Goal: Transaction & Acquisition: Download file/media

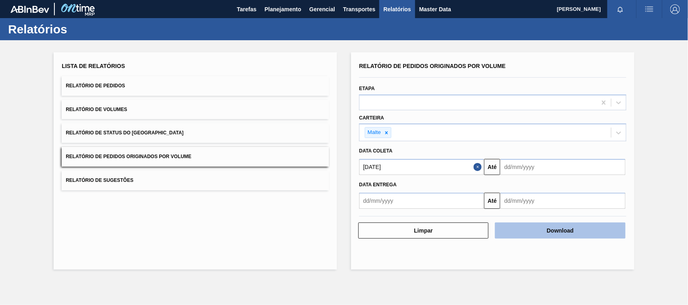
click at [527, 235] on button "Download" at bounding box center [560, 231] width 130 height 16
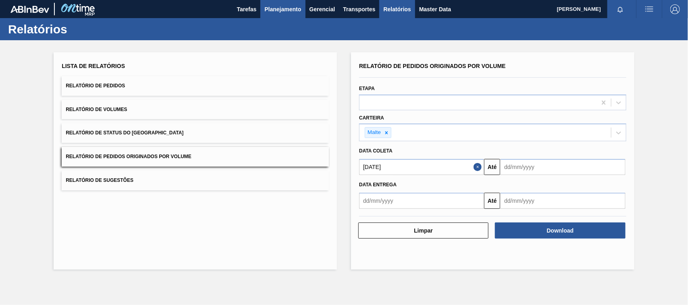
click at [272, 4] on span "Planejamento" at bounding box center [282, 9] width 37 height 10
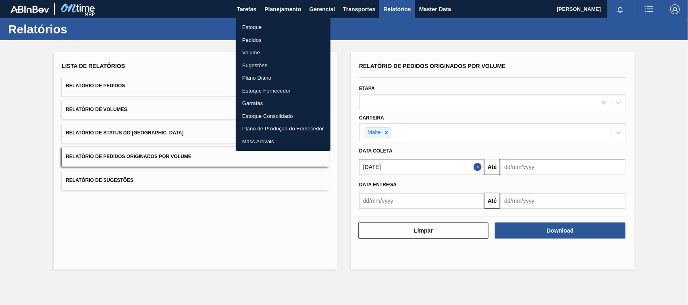
click at [245, 27] on li "Estoque" at bounding box center [283, 27] width 95 height 13
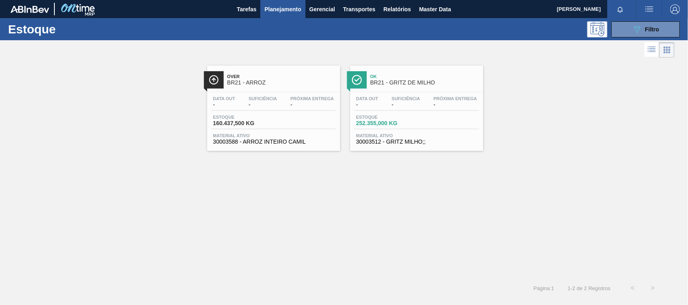
click at [251, 81] on span "BR21 - ARROZ" at bounding box center [281, 83] width 109 height 6
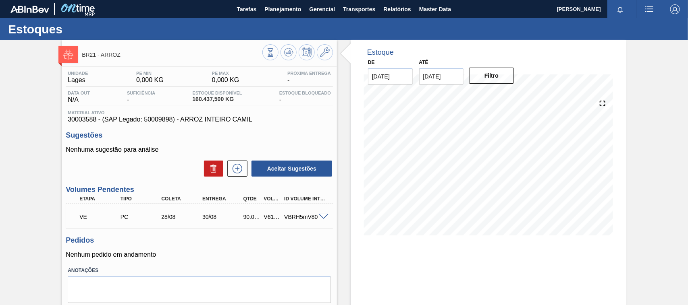
click at [247, 219] on div "90.000,000" at bounding box center [251, 217] width 21 height 6
click at [272, 218] on div "V618849" at bounding box center [272, 217] width 21 height 6
copy div "V618849"
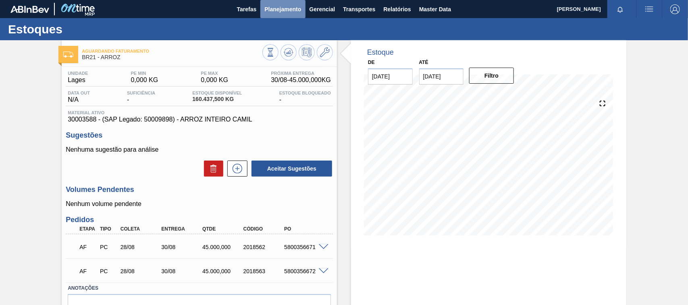
click at [269, 10] on span "Planejamento" at bounding box center [282, 9] width 37 height 10
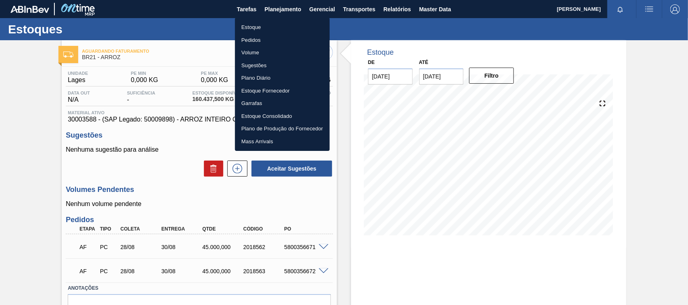
click at [252, 27] on li "Estoque" at bounding box center [282, 27] width 95 height 13
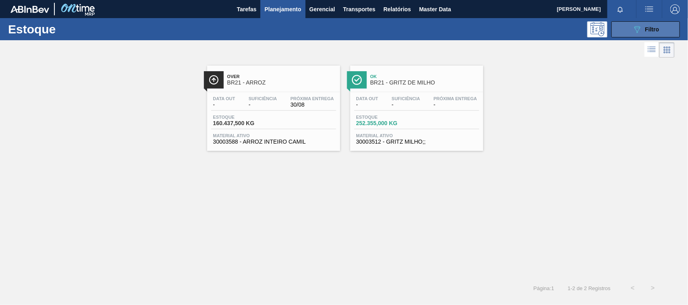
click at [663, 35] on button "089F7B8B-B2A5-4AFE-B5C0-19BA573D28AC Filtro" at bounding box center [645, 29] width 68 height 16
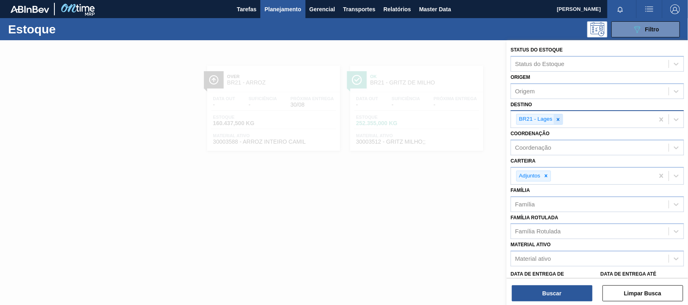
click at [557, 121] on icon at bounding box center [558, 120] width 6 height 6
type input "uber"
click at [537, 141] on div "BR26 - Uberlândia" at bounding box center [597, 138] width 173 height 15
click at [545, 176] on icon at bounding box center [546, 176] width 6 height 6
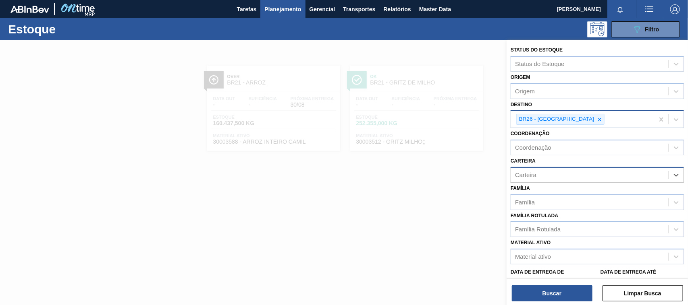
type input "c"
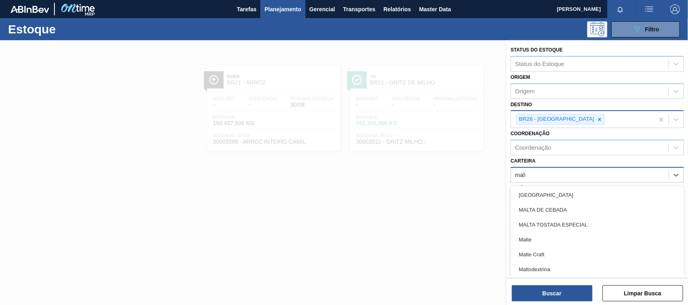
type input "malte"
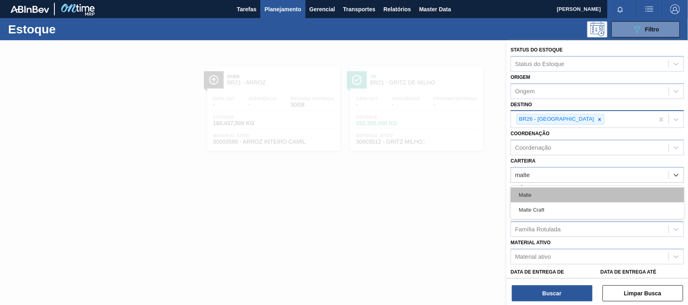
click at [526, 196] on div "Malte" at bounding box center [597, 195] width 173 height 15
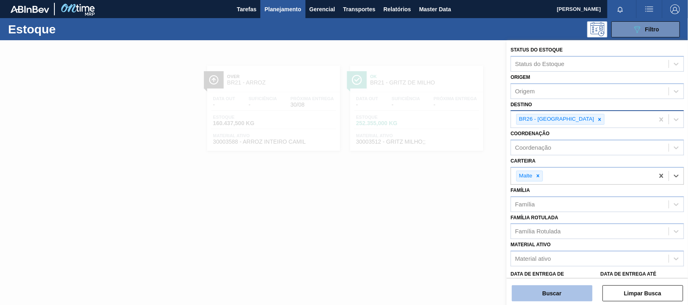
click at [568, 299] on button "Buscar" at bounding box center [552, 294] width 81 height 16
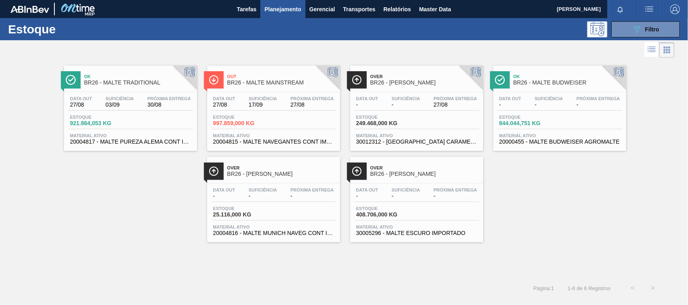
click at [139, 81] on span "BR26 - MALTE TRADITIONAL" at bounding box center [138, 83] width 109 height 6
click at [247, 77] on span "Out" at bounding box center [281, 76] width 109 height 5
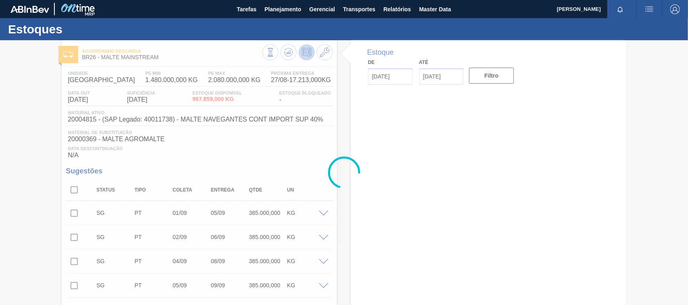
type input "[DATE]"
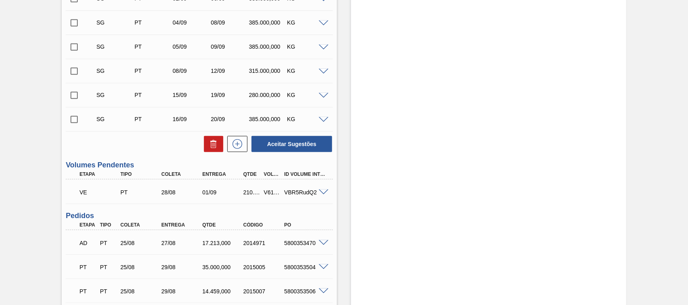
scroll to position [378, 0]
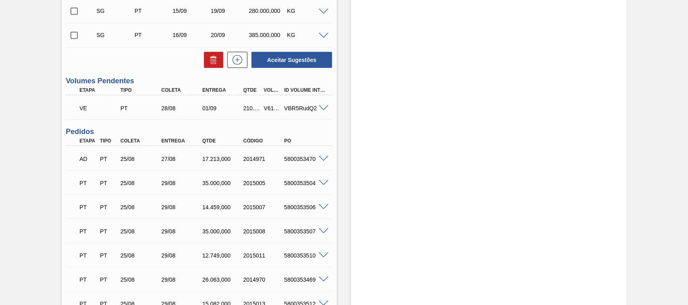
click at [266, 110] on div "V618874" at bounding box center [272, 108] width 21 height 6
click at [269, 108] on div "V618874" at bounding box center [272, 108] width 21 height 6
copy div "V618874"
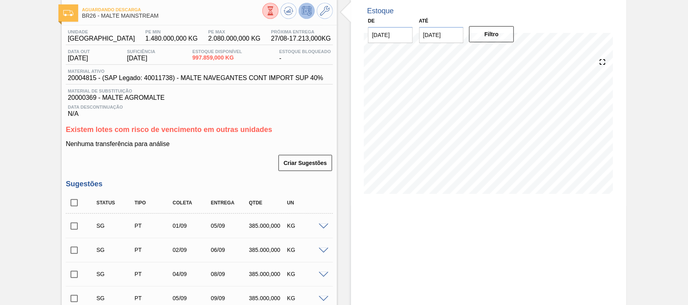
scroll to position [0, 0]
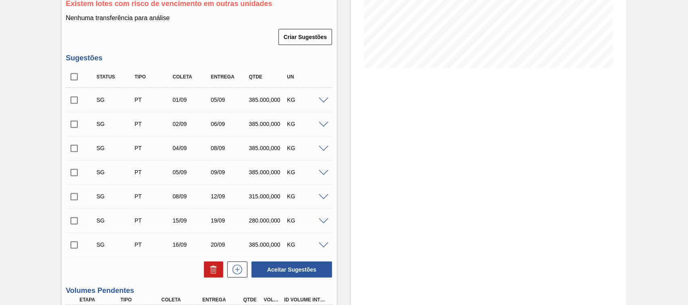
scroll to position [293, 0]
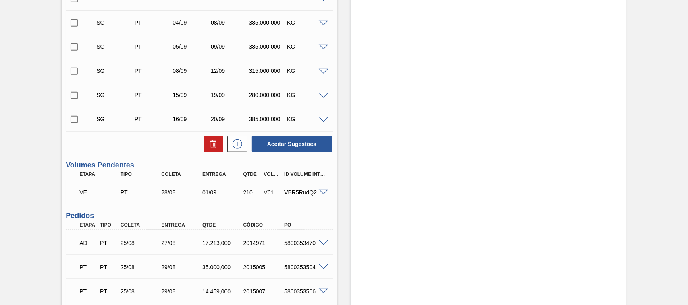
click at [321, 192] on span at bounding box center [324, 193] width 10 height 6
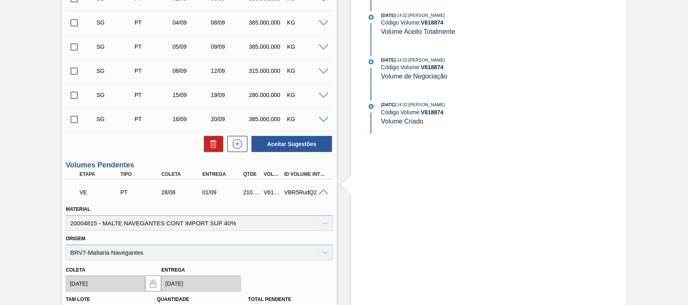
click at [325, 194] on span at bounding box center [324, 193] width 10 height 6
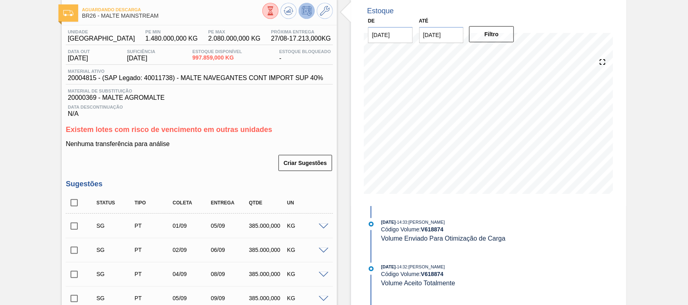
scroll to position [0, 0]
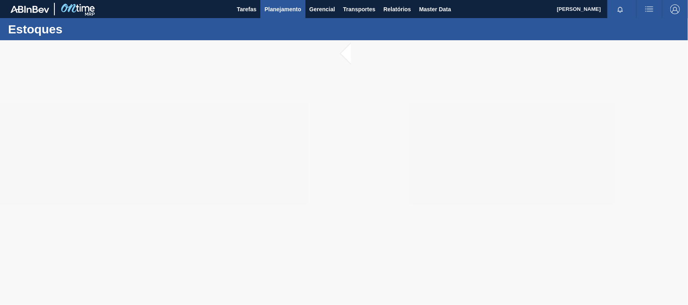
click at [289, 11] on span "Planejamento" at bounding box center [282, 9] width 37 height 10
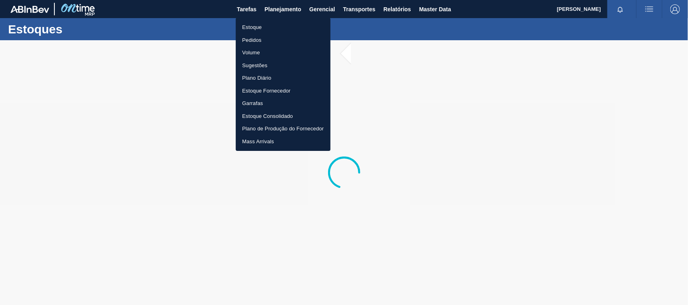
click at [257, 29] on li "Estoque" at bounding box center [283, 27] width 95 height 13
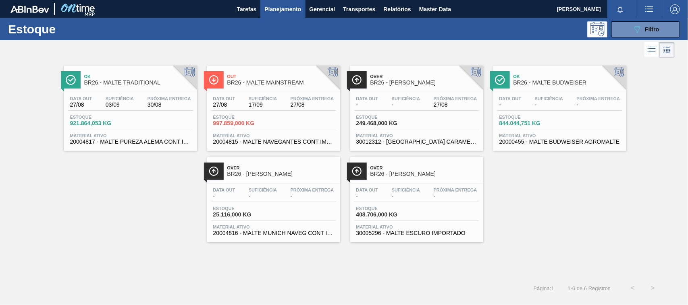
click at [295, 87] on div "Out BR26 - MALTE MAINSTREAM" at bounding box center [281, 80] width 109 height 18
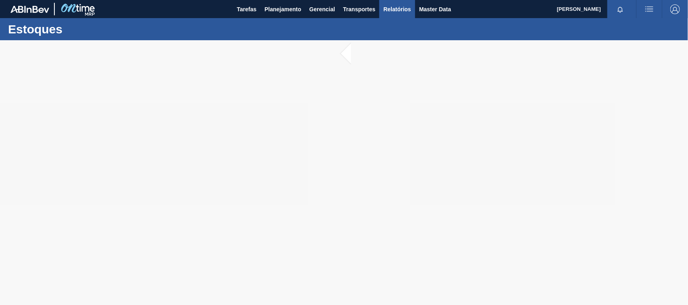
click at [397, 7] on span "Relatórios" at bounding box center [396, 9] width 27 height 10
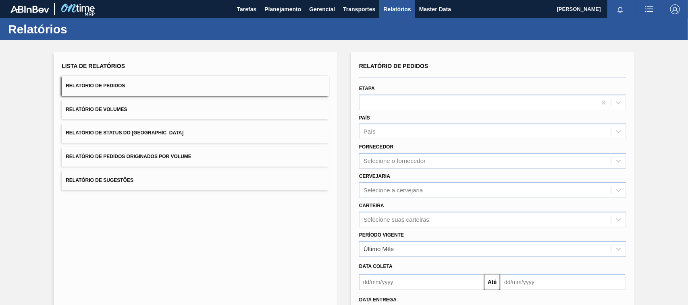
click at [132, 158] on span "Relatório de Pedidos Originados por Volume" at bounding box center [129, 157] width 126 height 6
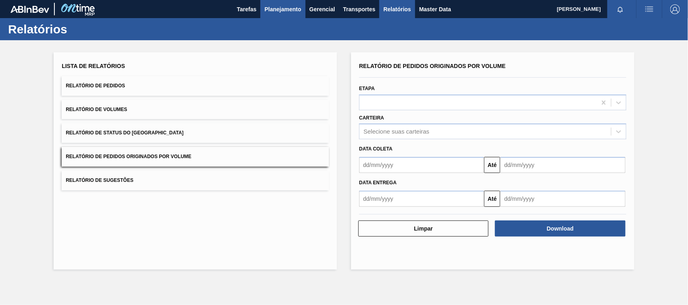
click at [273, 5] on span "Planejamento" at bounding box center [282, 9] width 37 height 10
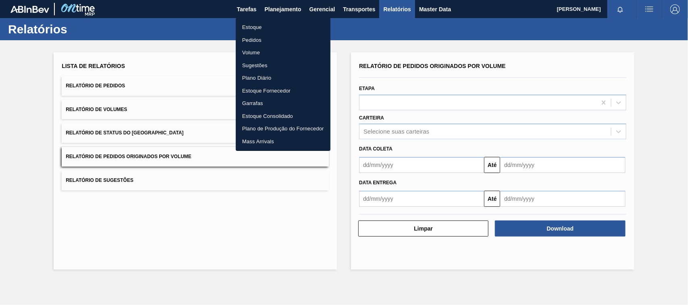
click at [251, 30] on li "Estoque" at bounding box center [283, 27] width 95 height 13
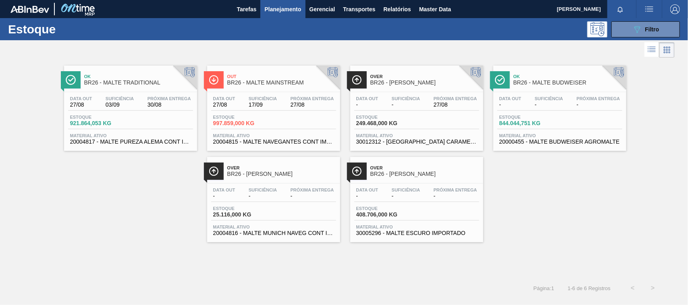
click at [252, 81] on span "BR26 - MALTE MAINSTREAM" at bounding box center [281, 83] width 109 height 6
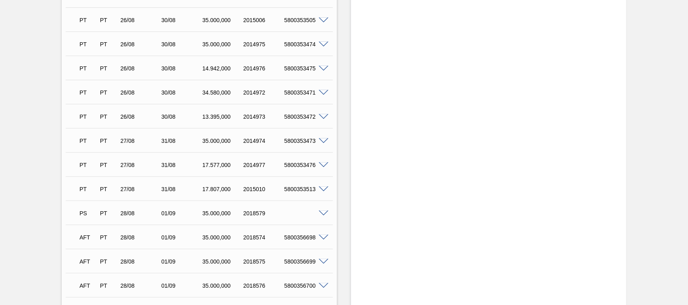
scroll to position [821, 0]
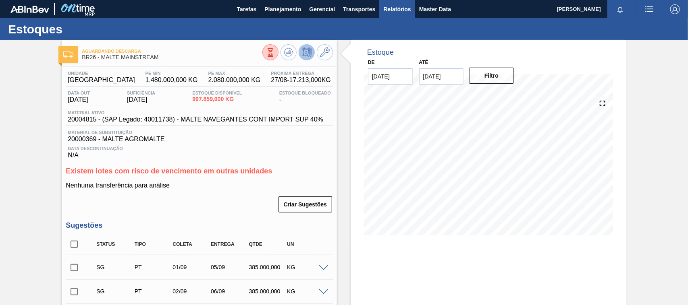
click at [392, 8] on span "Relatórios" at bounding box center [396, 9] width 27 height 10
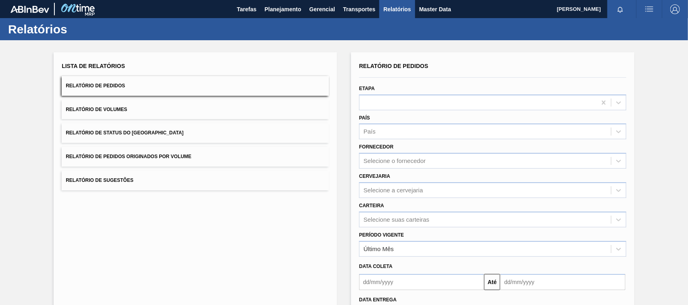
click at [165, 159] on span "Relatório de Pedidos Originados por Volume" at bounding box center [129, 157] width 126 height 6
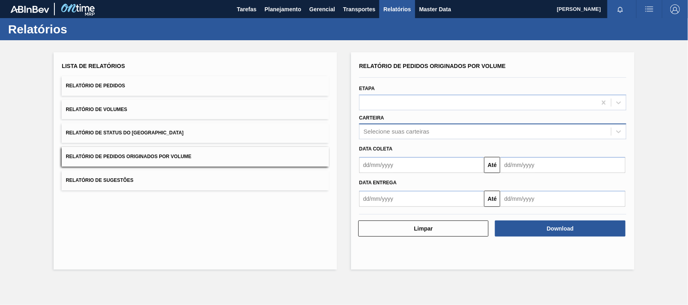
click at [385, 134] on div "Selecione suas carteiras" at bounding box center [396, 132] width 66 height 7
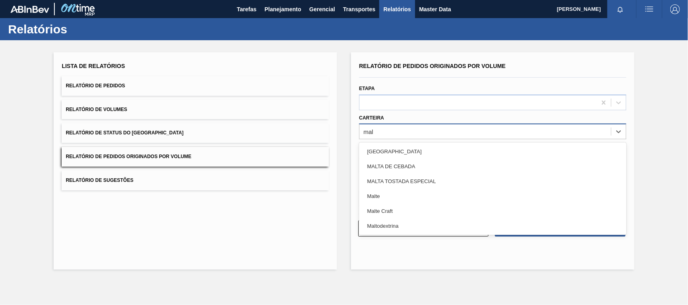
type input "malt"
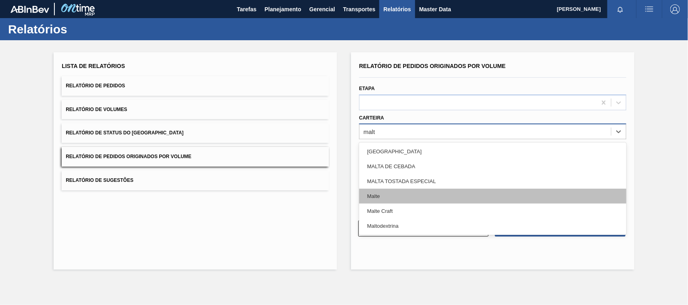
click at [377, 191] on div "Malte" at bounding box center [492, 196] width 267 height 15
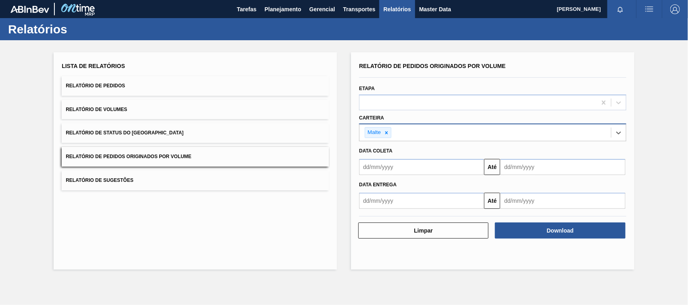
click at [384, 169] on input "text" at bounding box center [421, 167] width 125 height 16
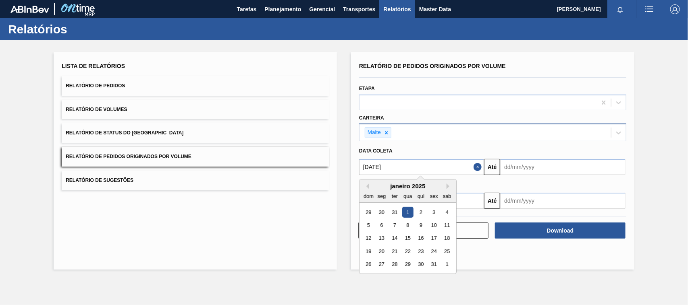
type input "[DATE]"
click at [407, 212] on div "1" at bounding box center [407, 212] width 11 height 11
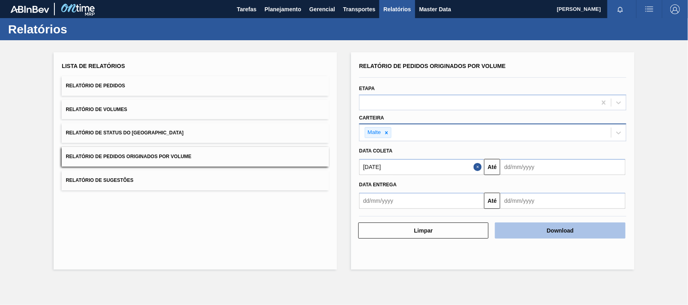
click at [555, 229] on button "Download" at bounding box center [560, 231] width 130 height 16
